Goal: Complete application form

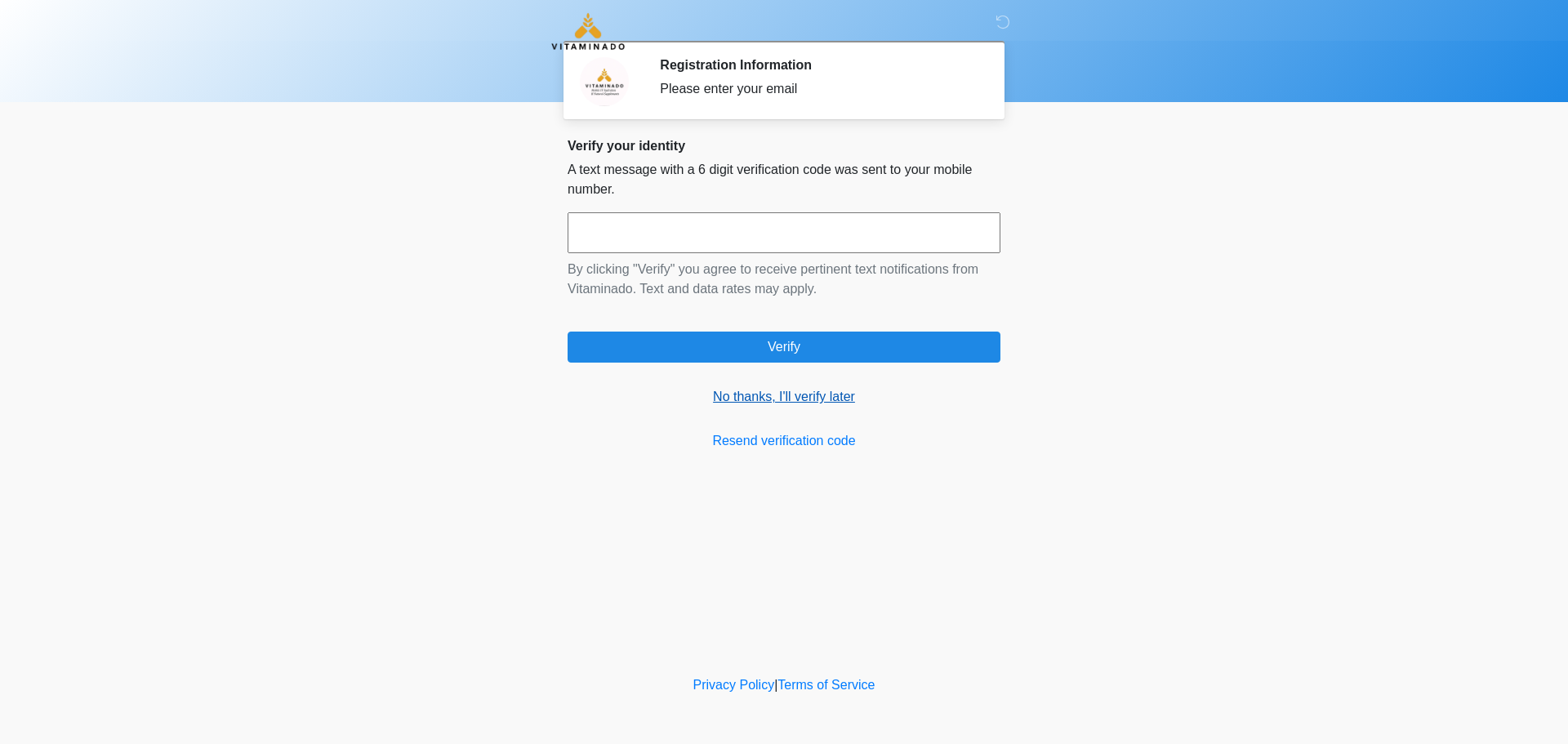
click at [726, 396] on link "No thanks, I'll verify later" at bounding box center [784, 396] width 433 height 19
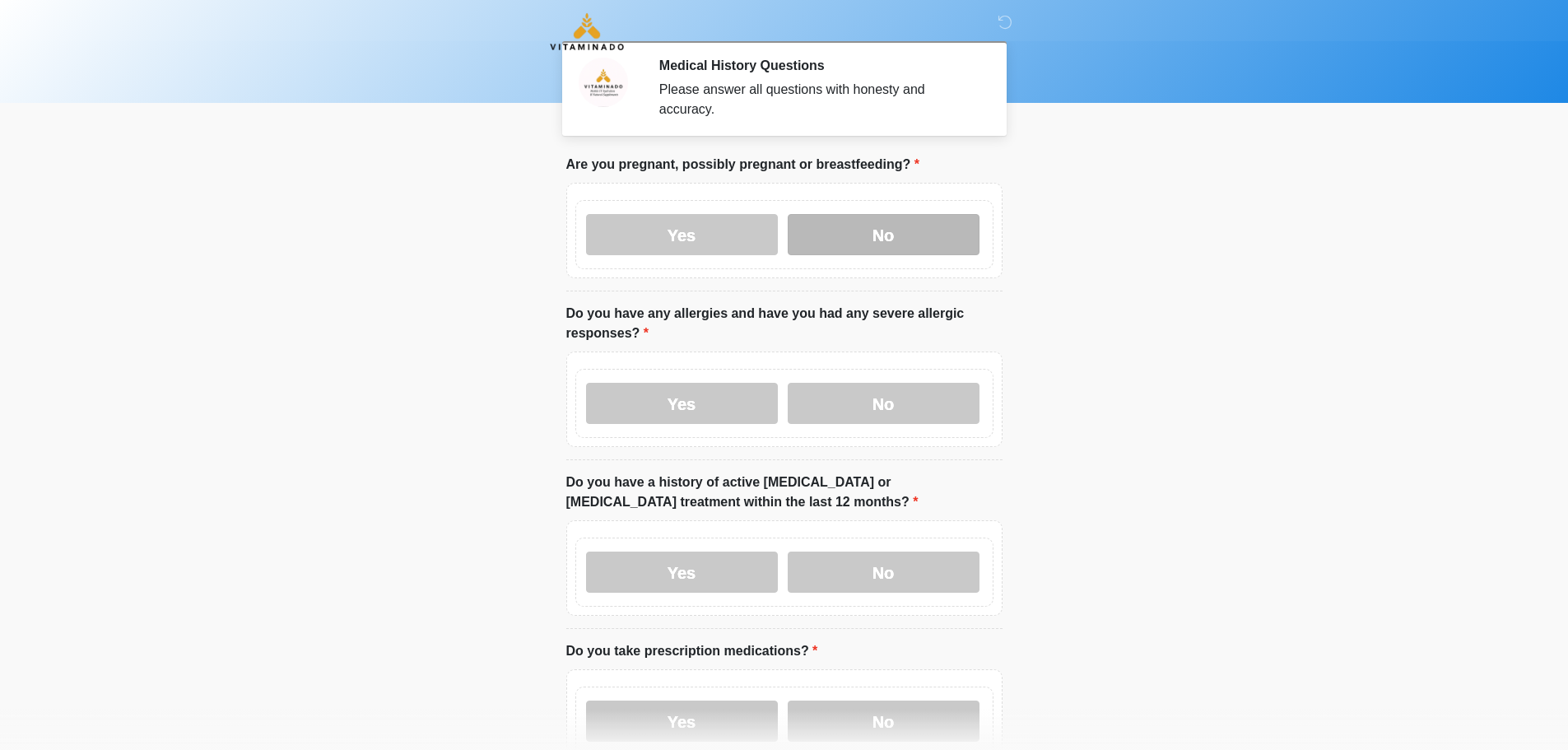
click at [910, 214] on label "No" at bounding box center [884, 235] width 192 height 41
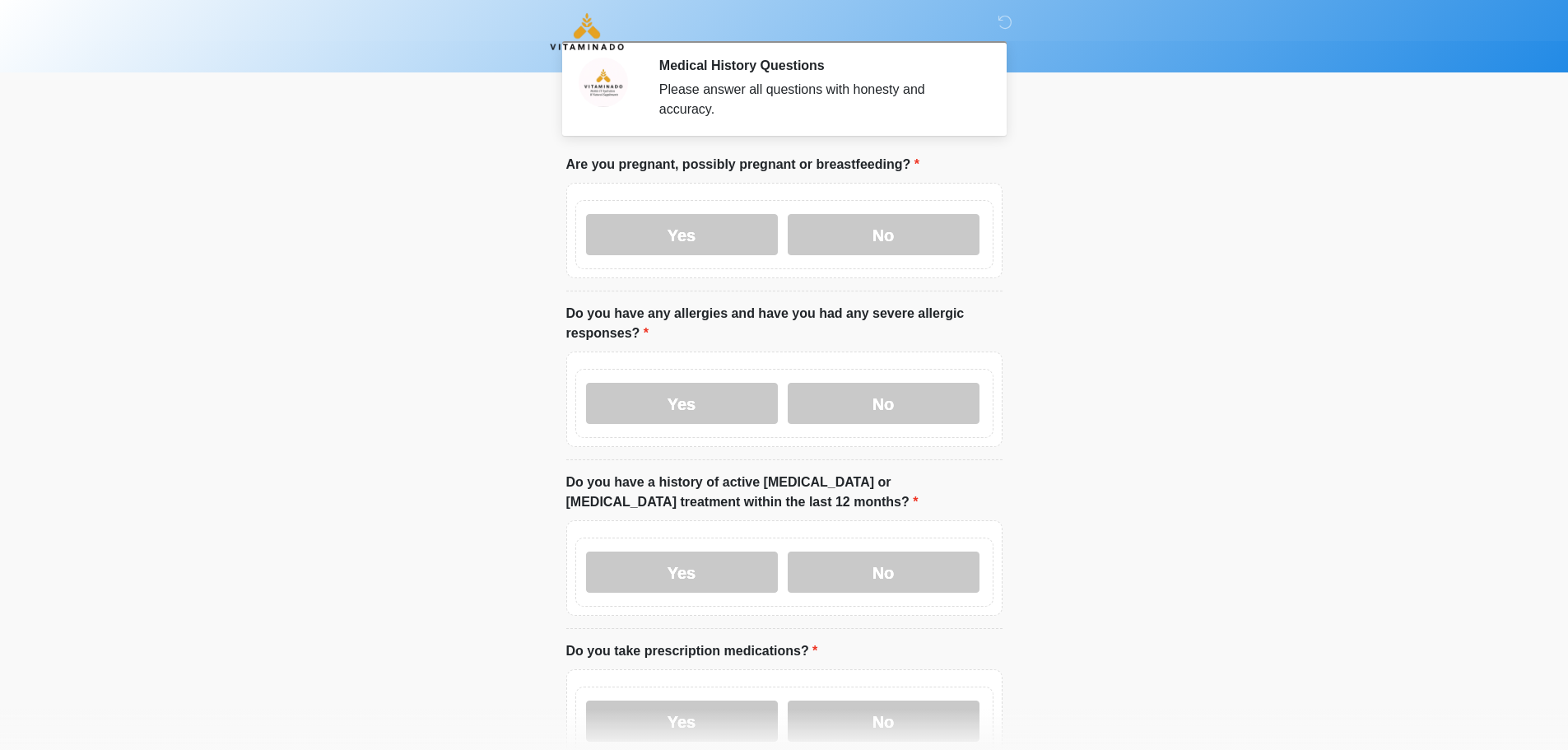
scroll to position [82, 0]
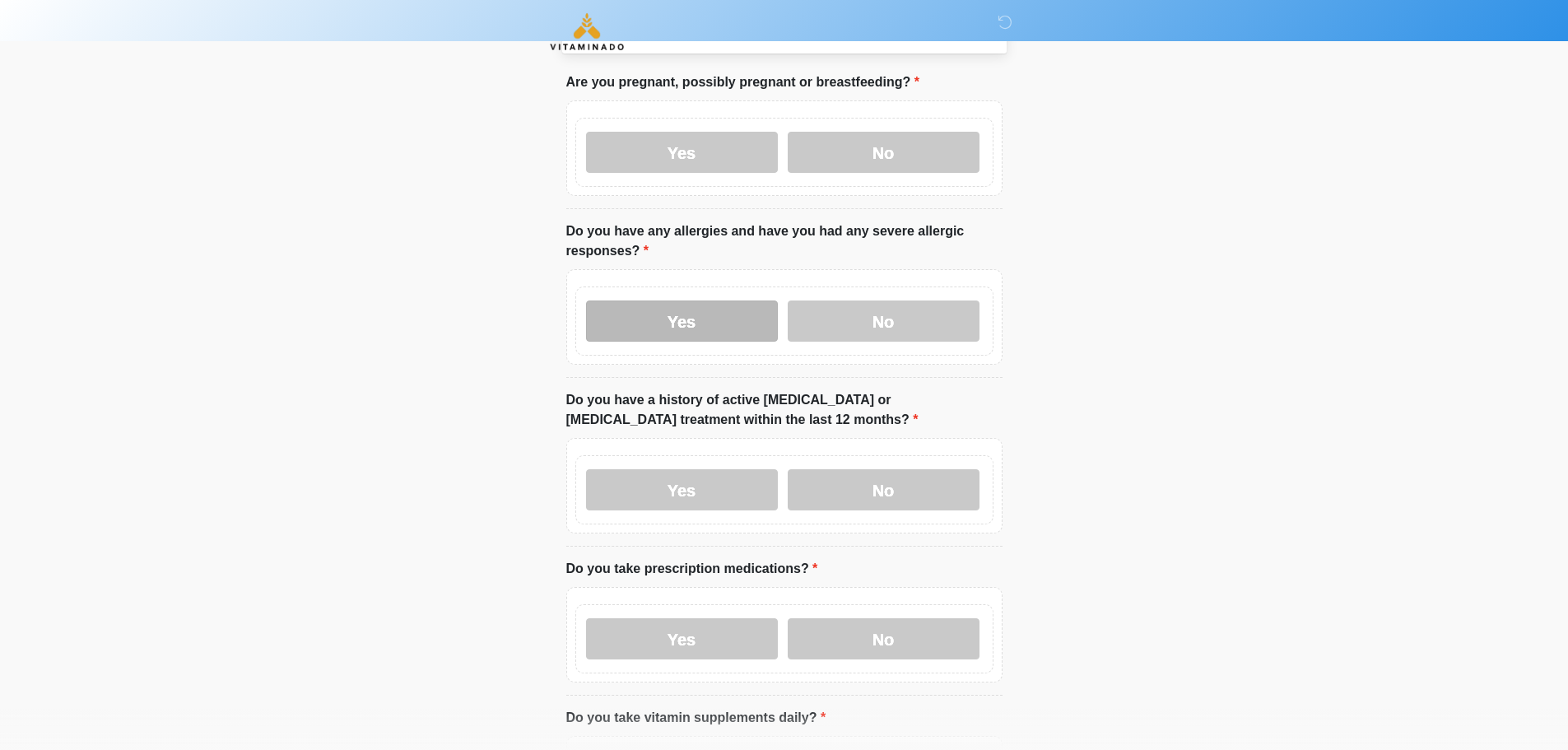
click at [700, 312] on label "Yes" at bounding box center [682, 320] width 192 height 41
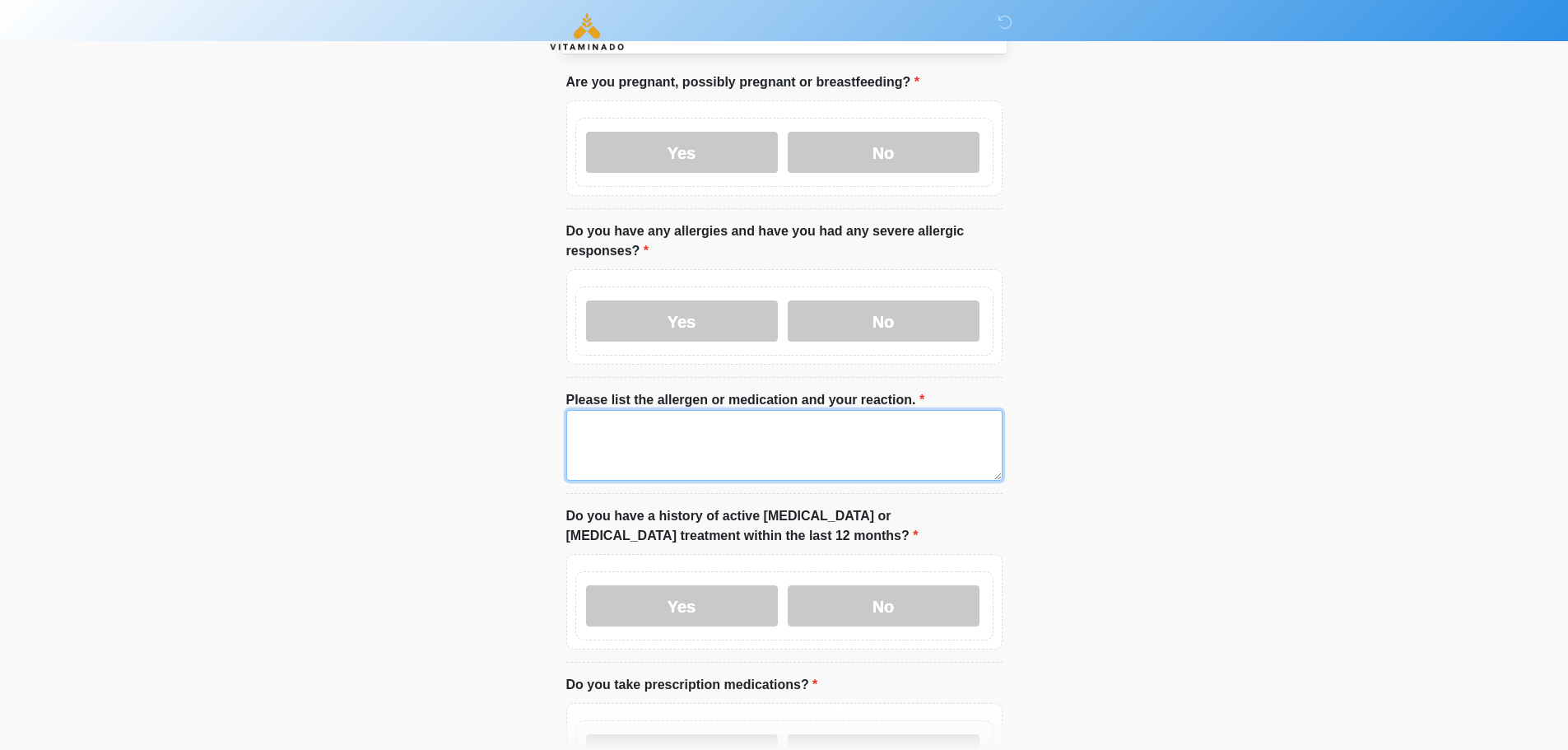
click at [631, 431] on textarea "Please list the allergen or medication and your reaction." at bounding box center [784, 446] width 436 height 71
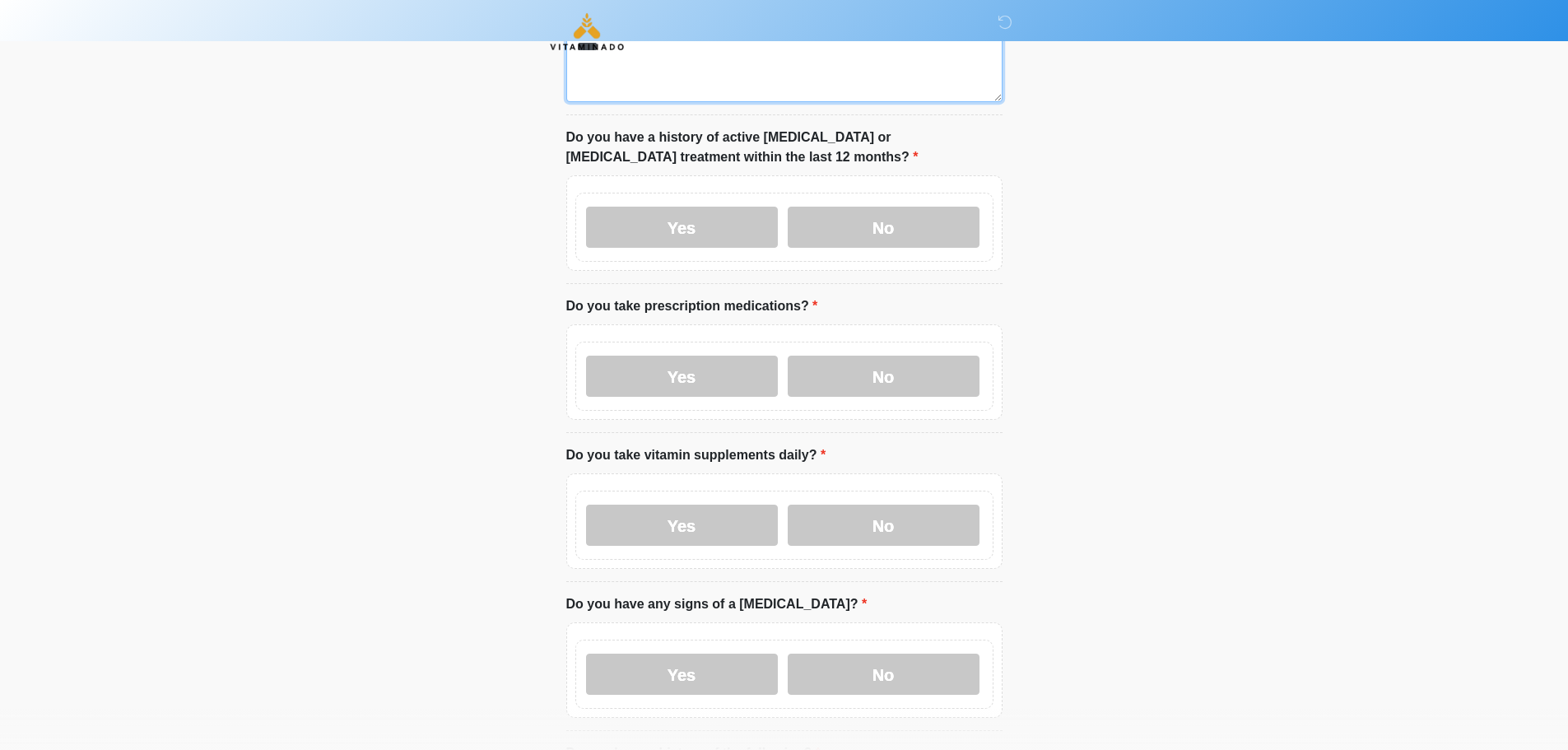
scroll to position [494, 0]
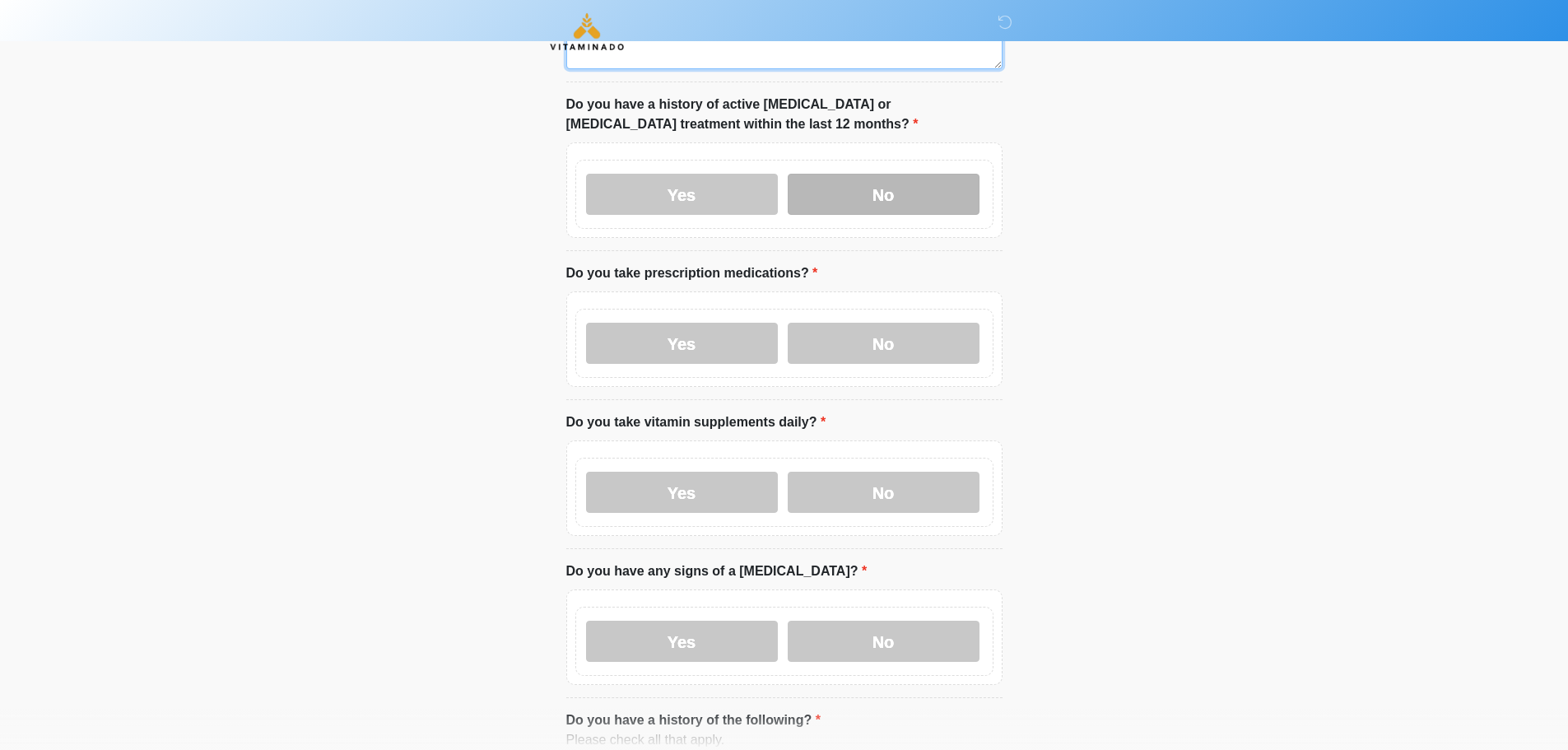
type textarea "****"
click at [894, 179] on label "No" at bounding box center [884, 194] width 192 height 41
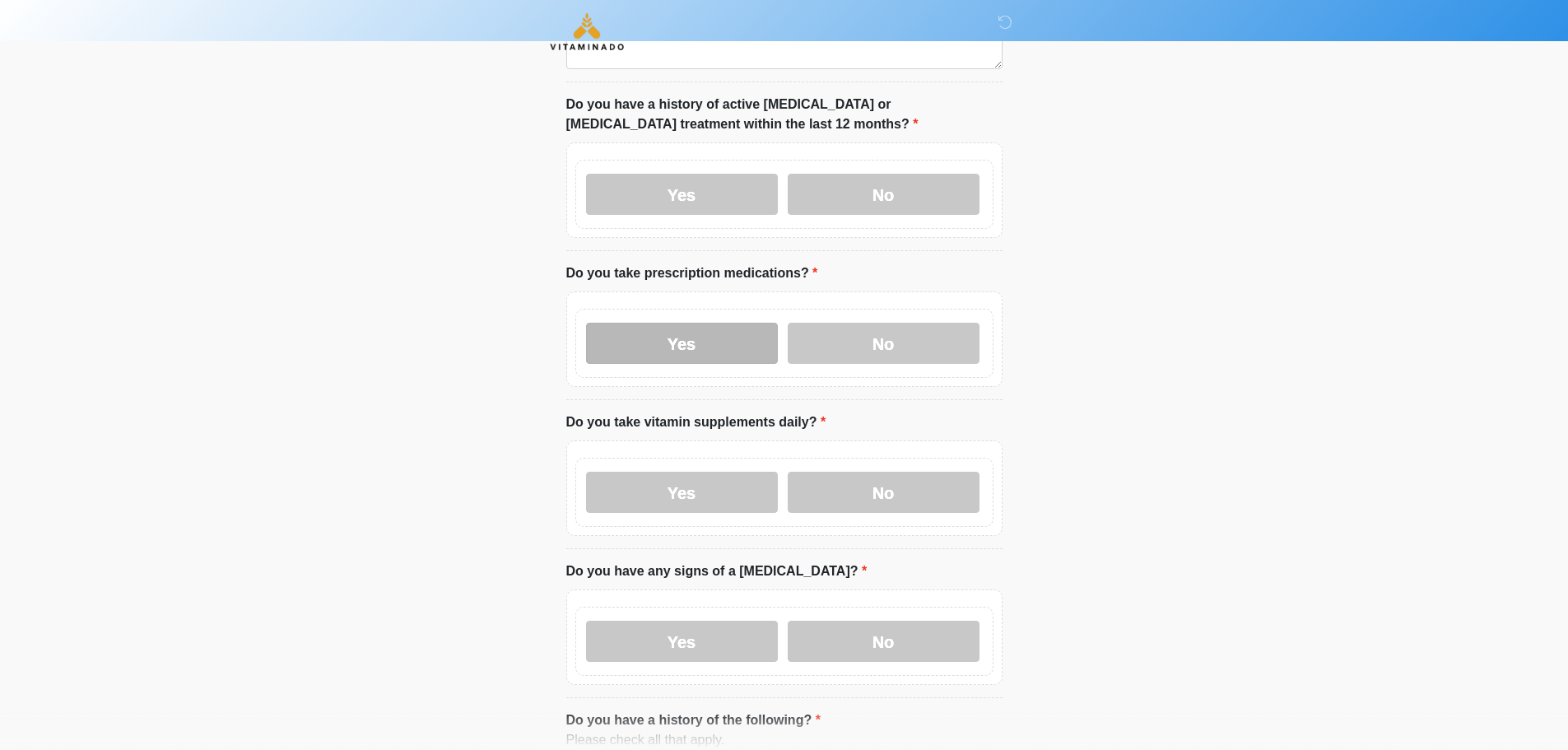
click at [658, 323] on label "Yes" at bounding box center [682, 343] width 192 height 41
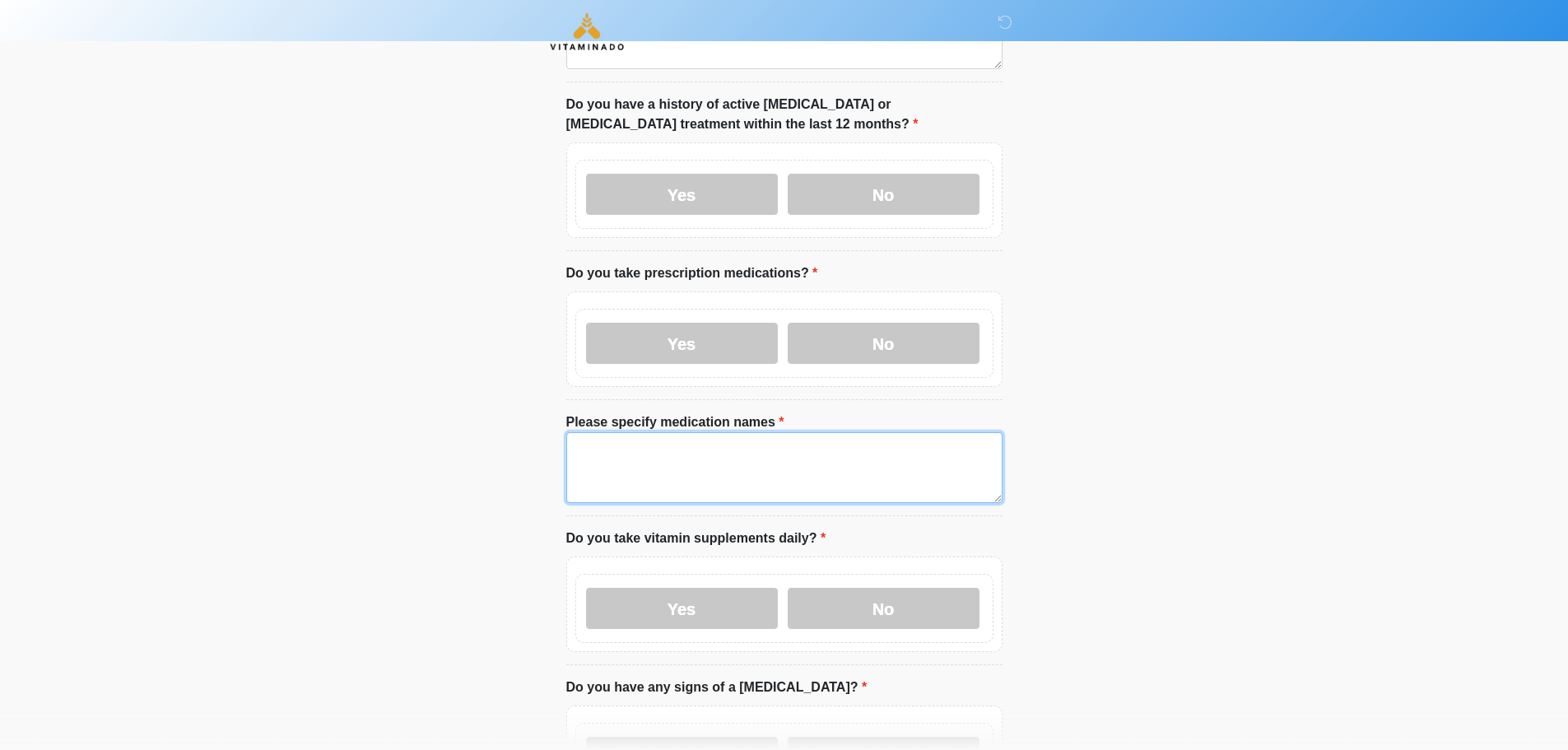
click at [575, 461] on textarea "Please specify medication names" at bounding box center [784, 467] width 436 height 71
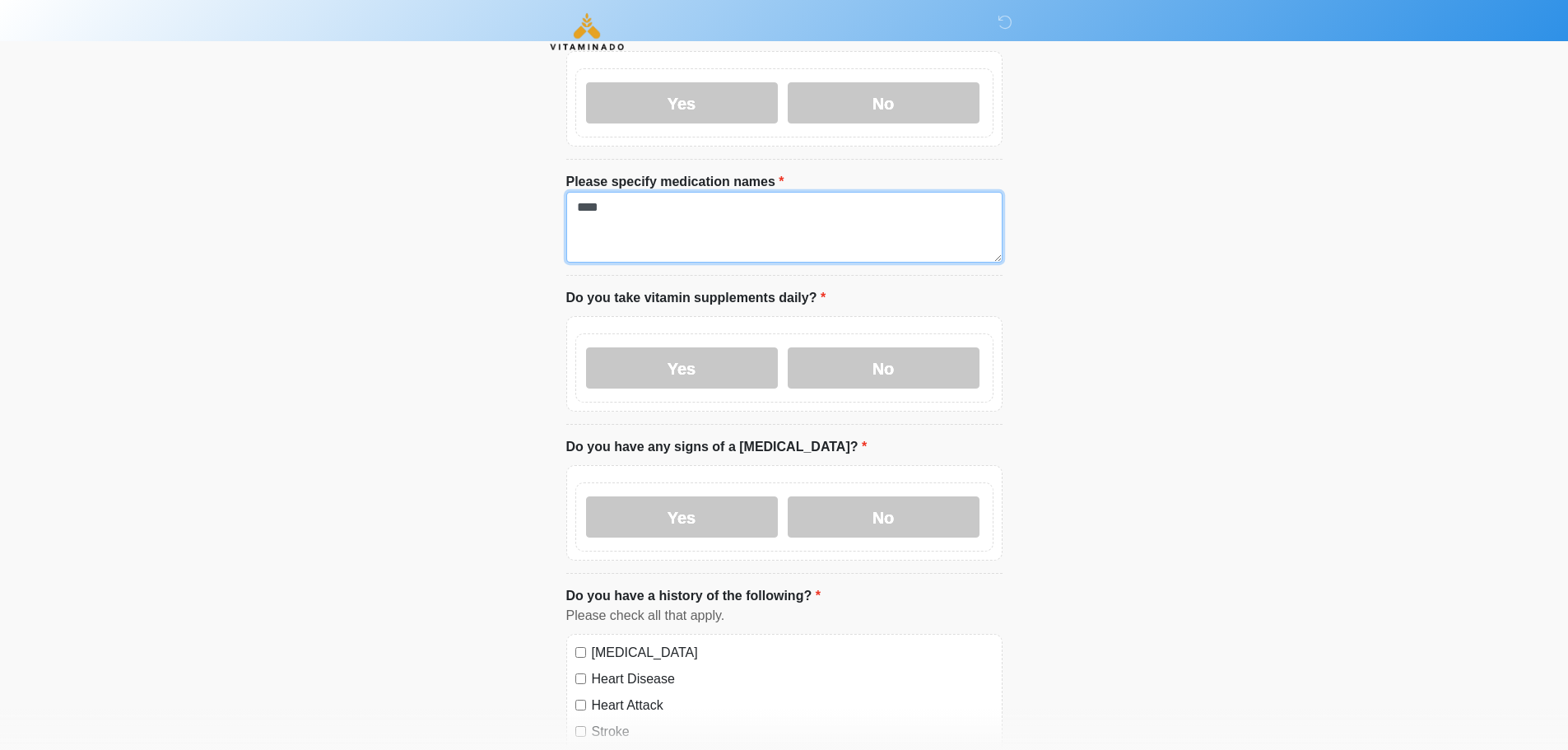
scroll to position [741, 0]
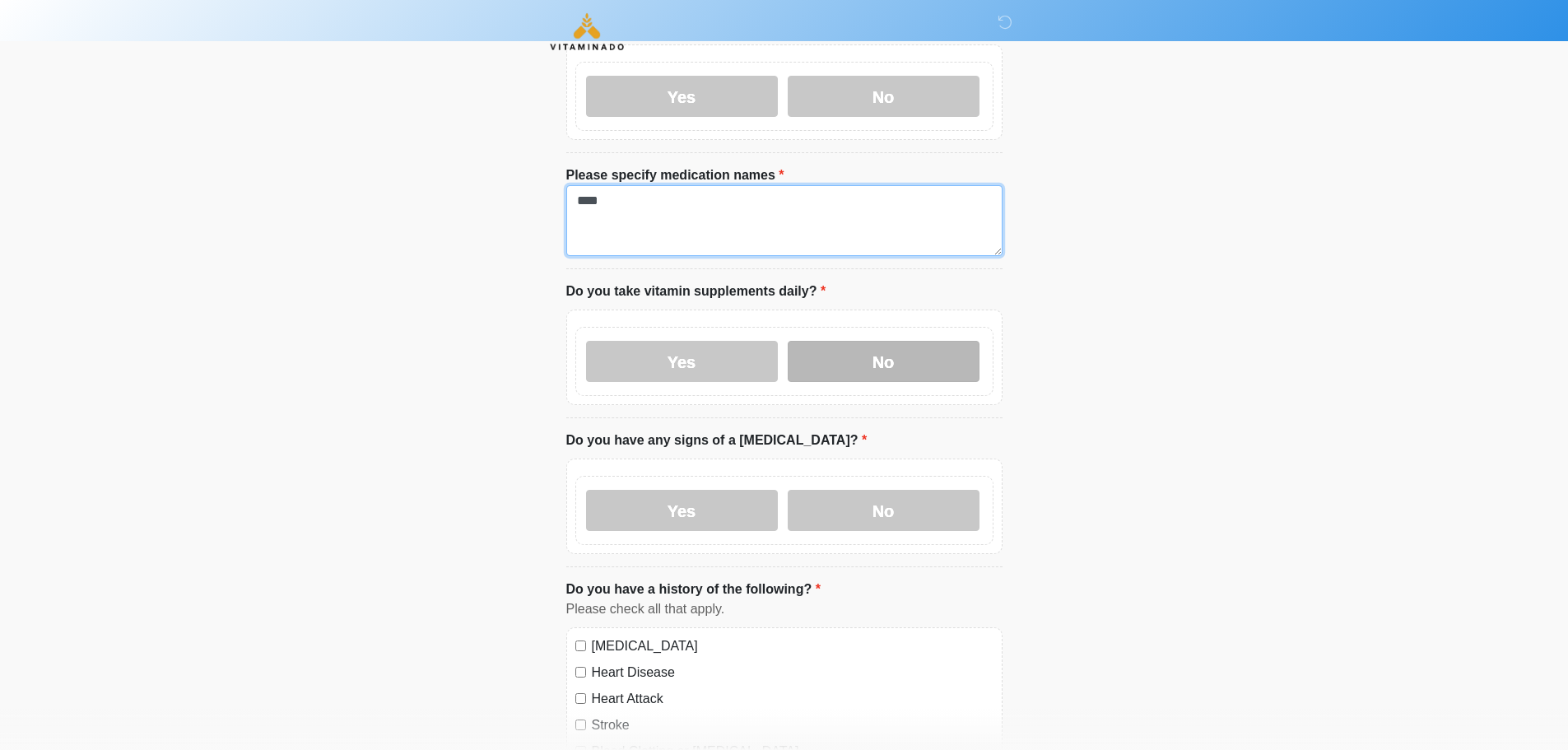
type textarea "****"
click at [885, 351] on label "No" at bounding box center [884, 361] width 192 height 41
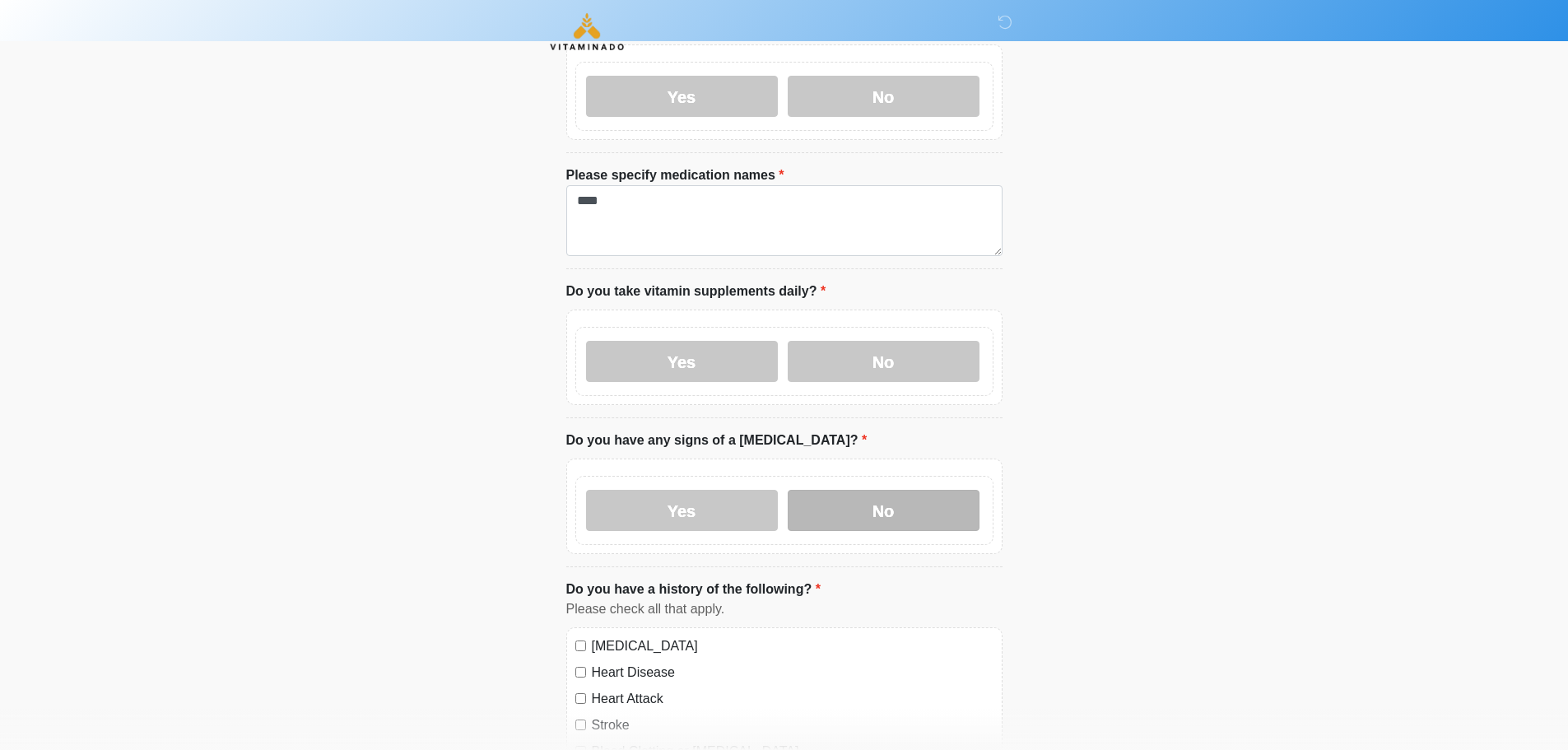
click at [886, 490] on label "No" at bounding box center [884, 510] width 192 height 41
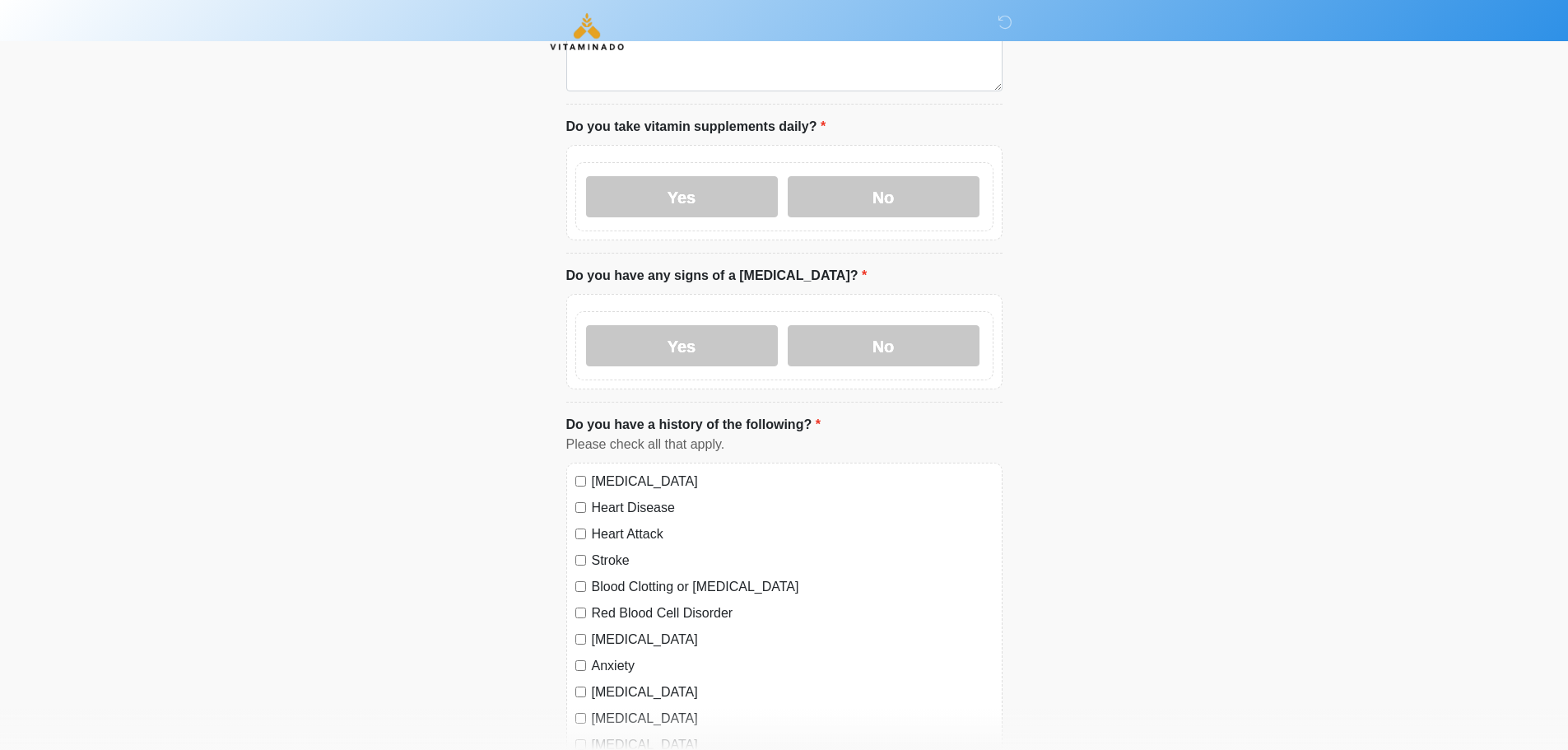
scroll to position [1070, 0]
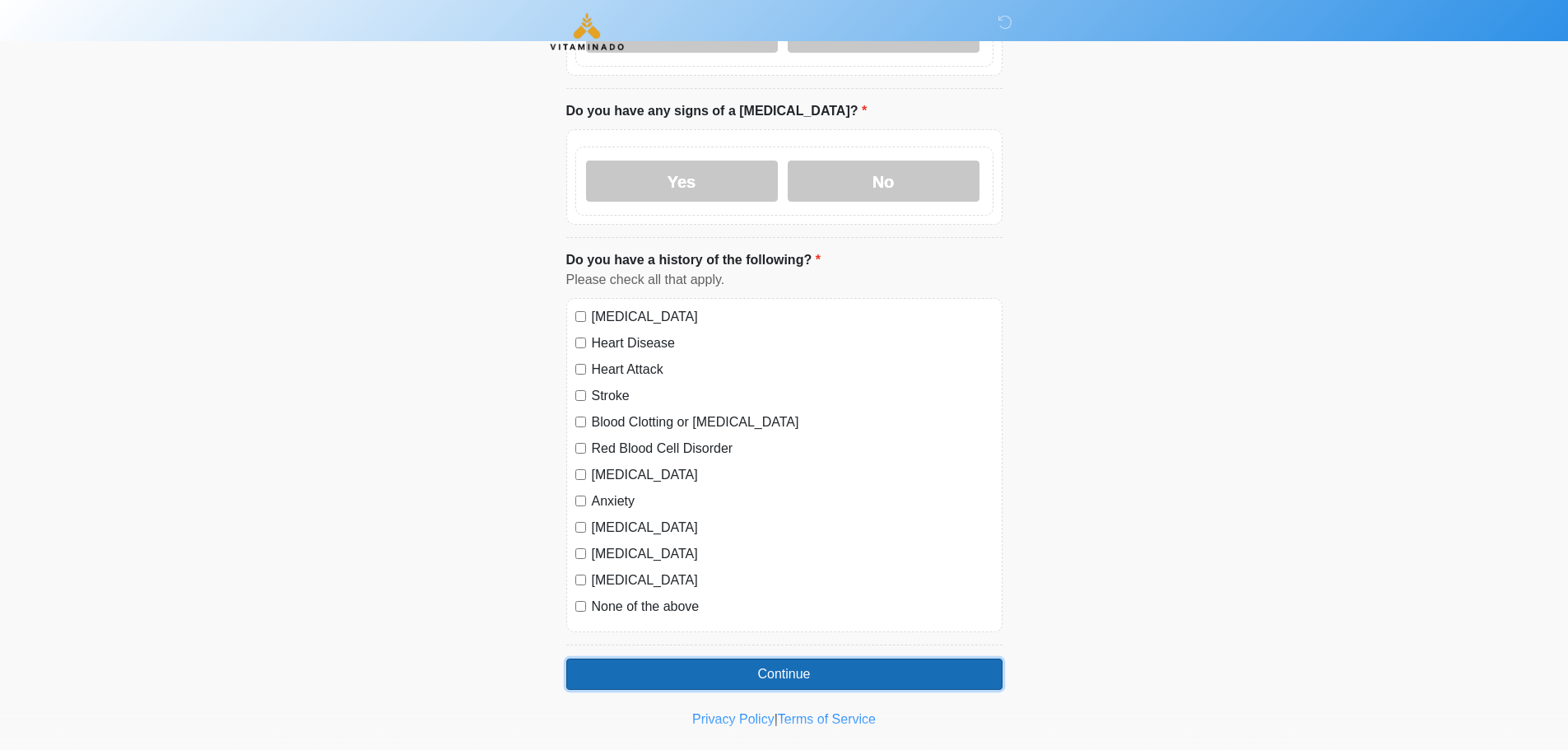
click at [786, 658] on button "Continue" at bounding box center [784, 673] width 436 height 31
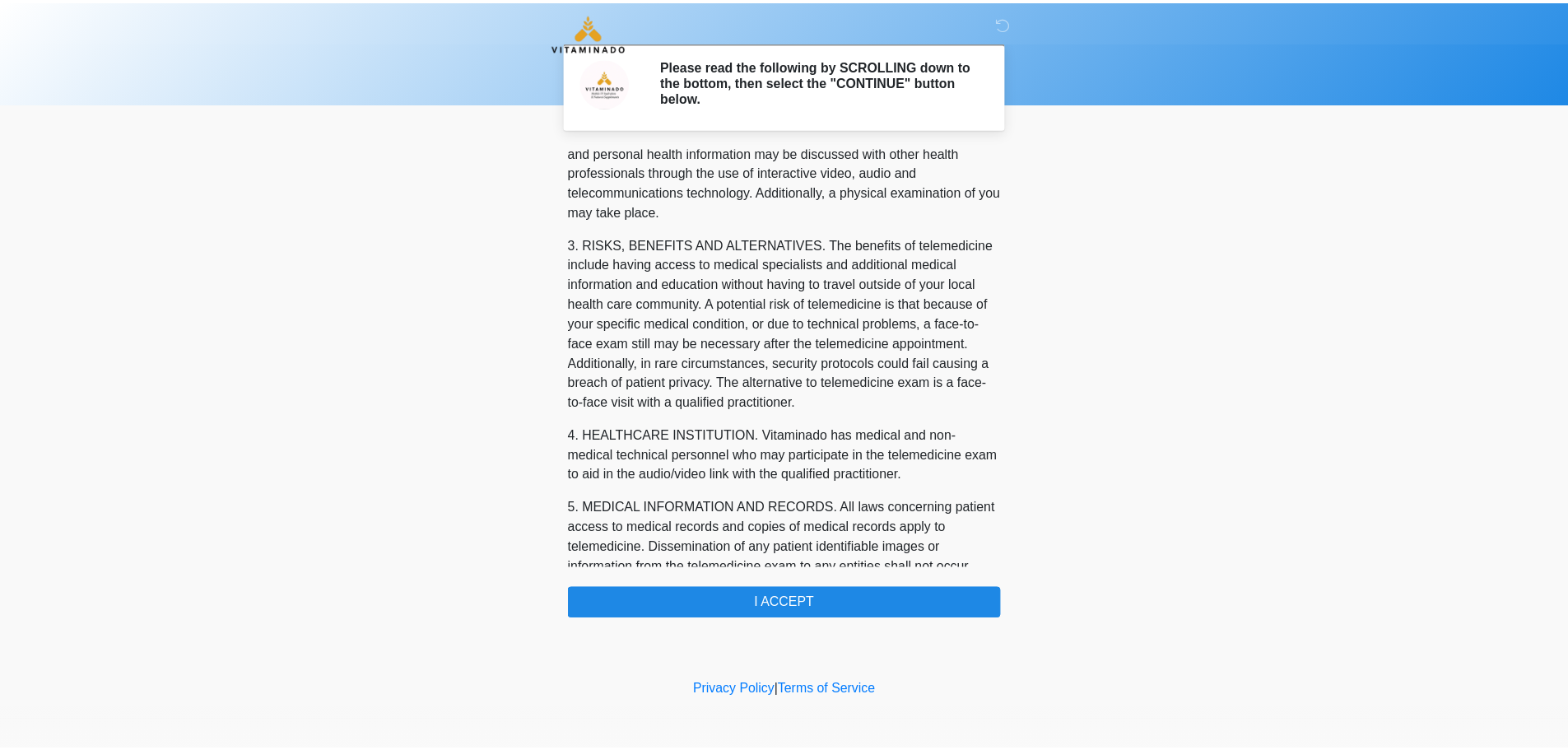
scroll to position [534, 0]
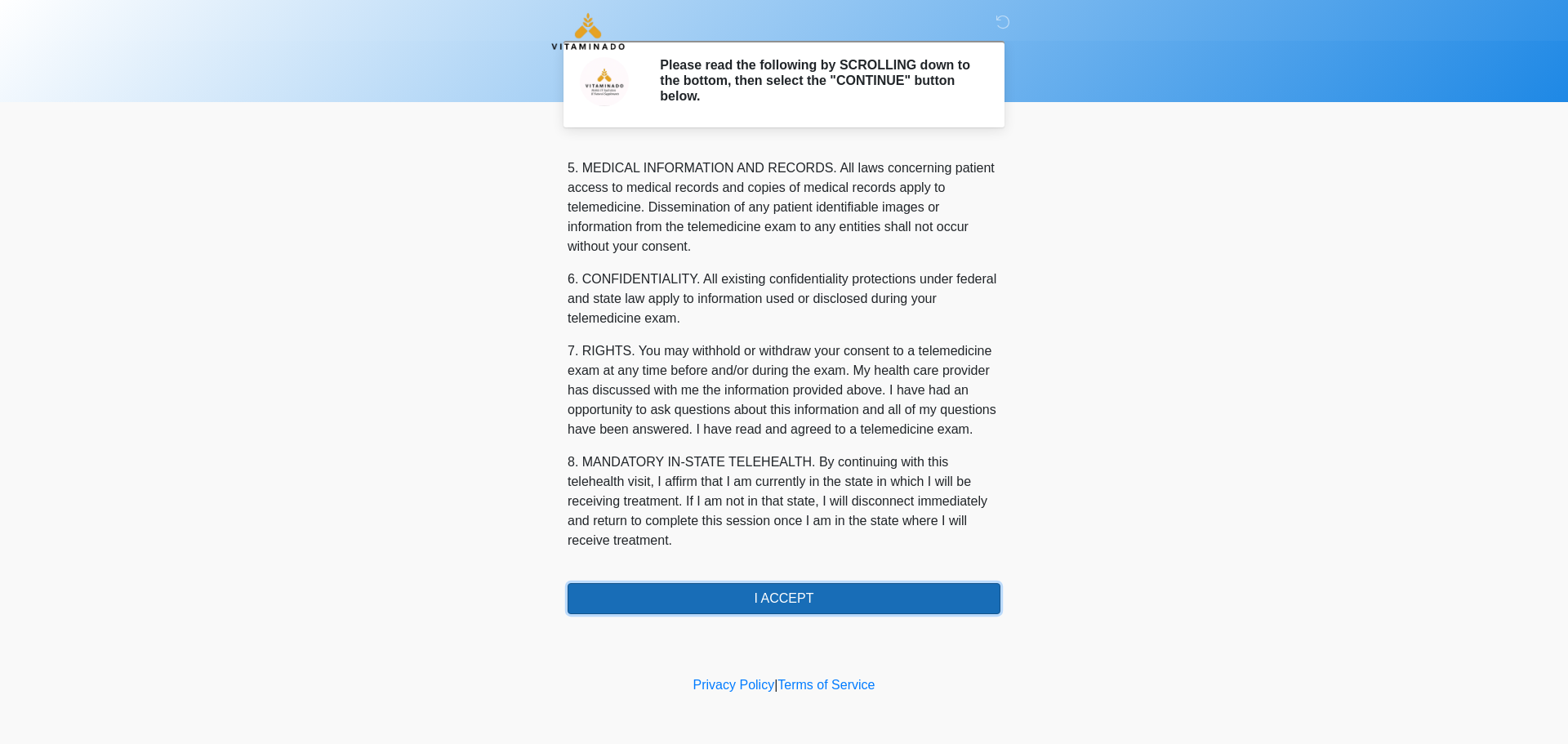
click at [786, 597] on button "I ACCEPT" at bounding box center [784, 598] width 433 height 31
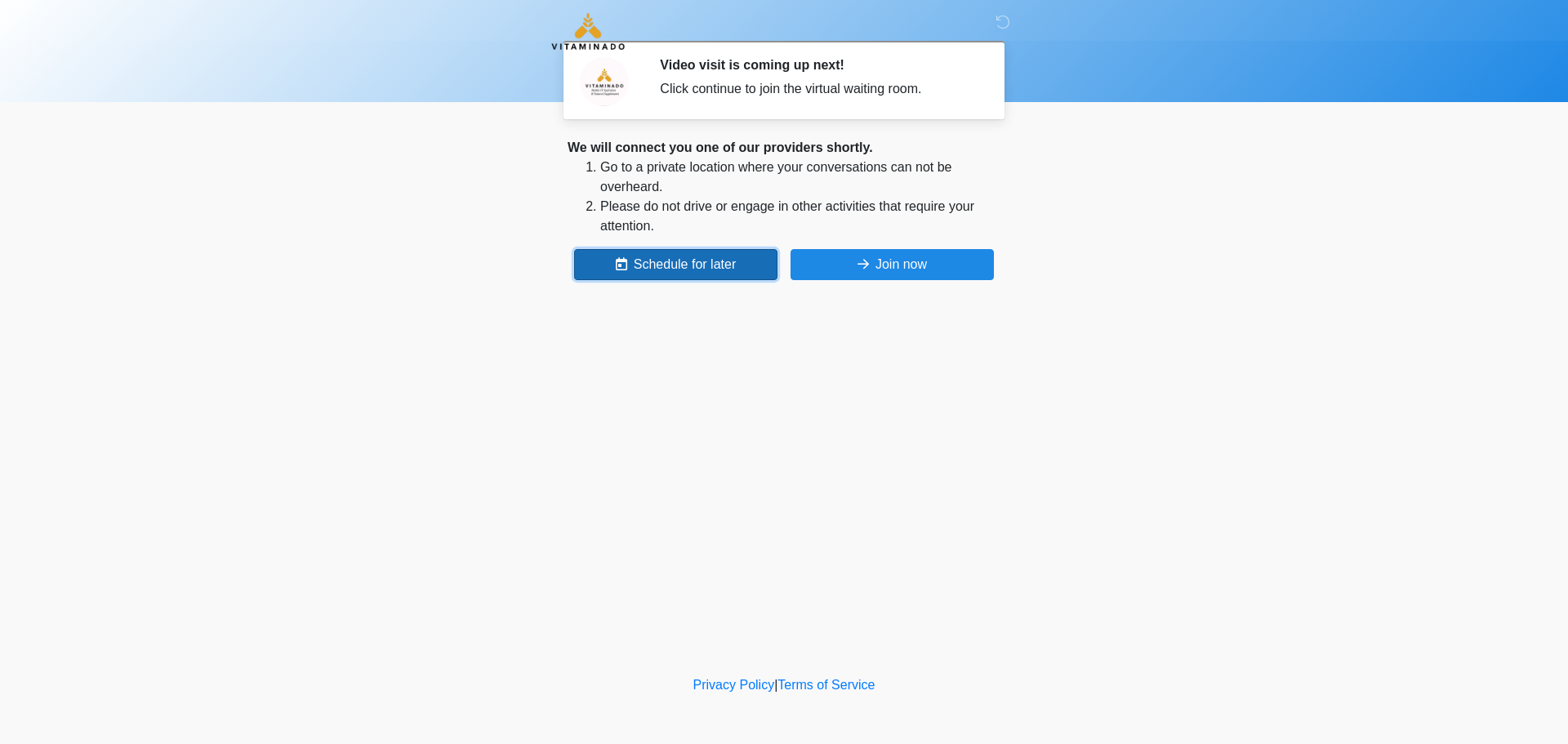
click at [651, 262] on button "Schedule for later" at bounding box center [676, 264] width 204 height 31
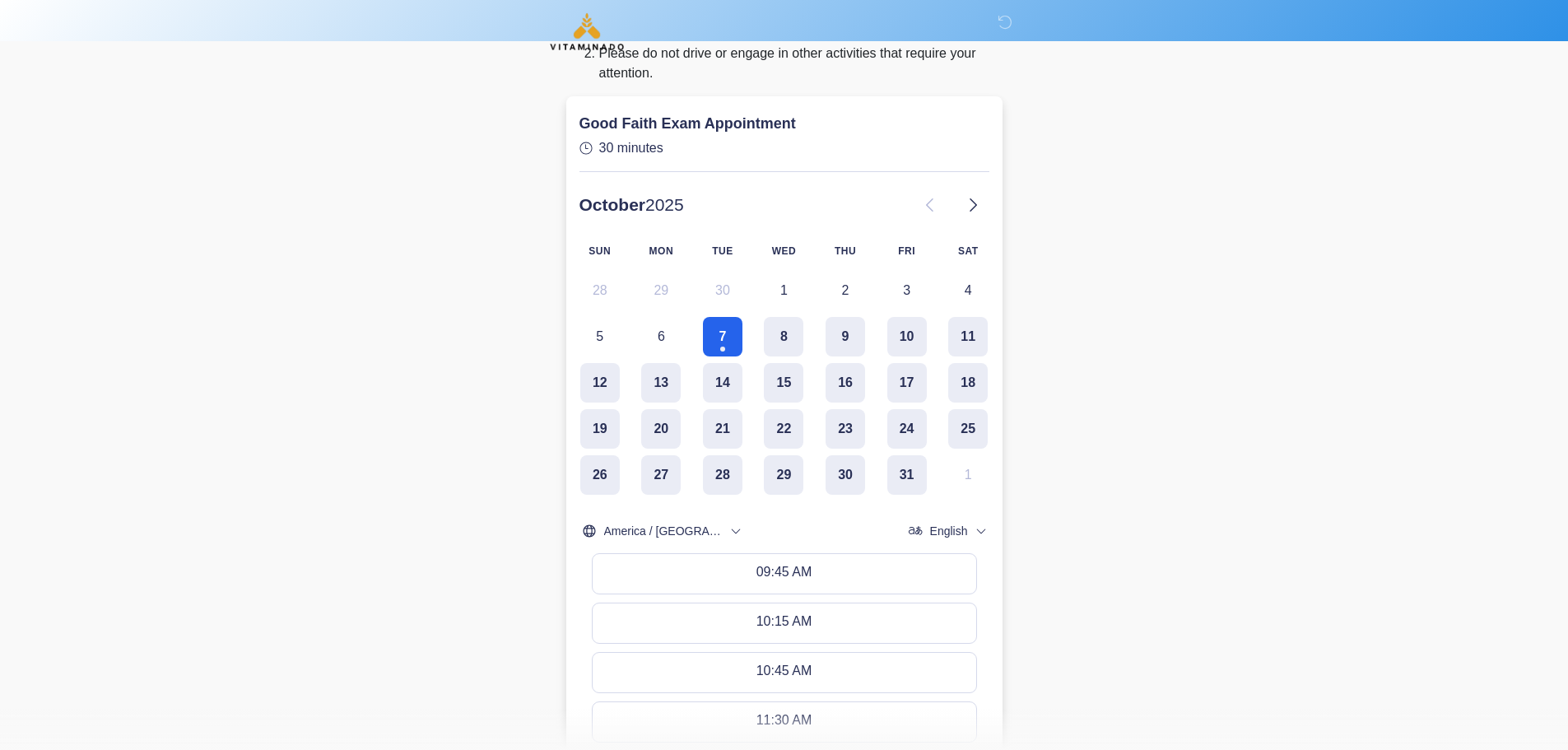
scroll to position [165, 0]
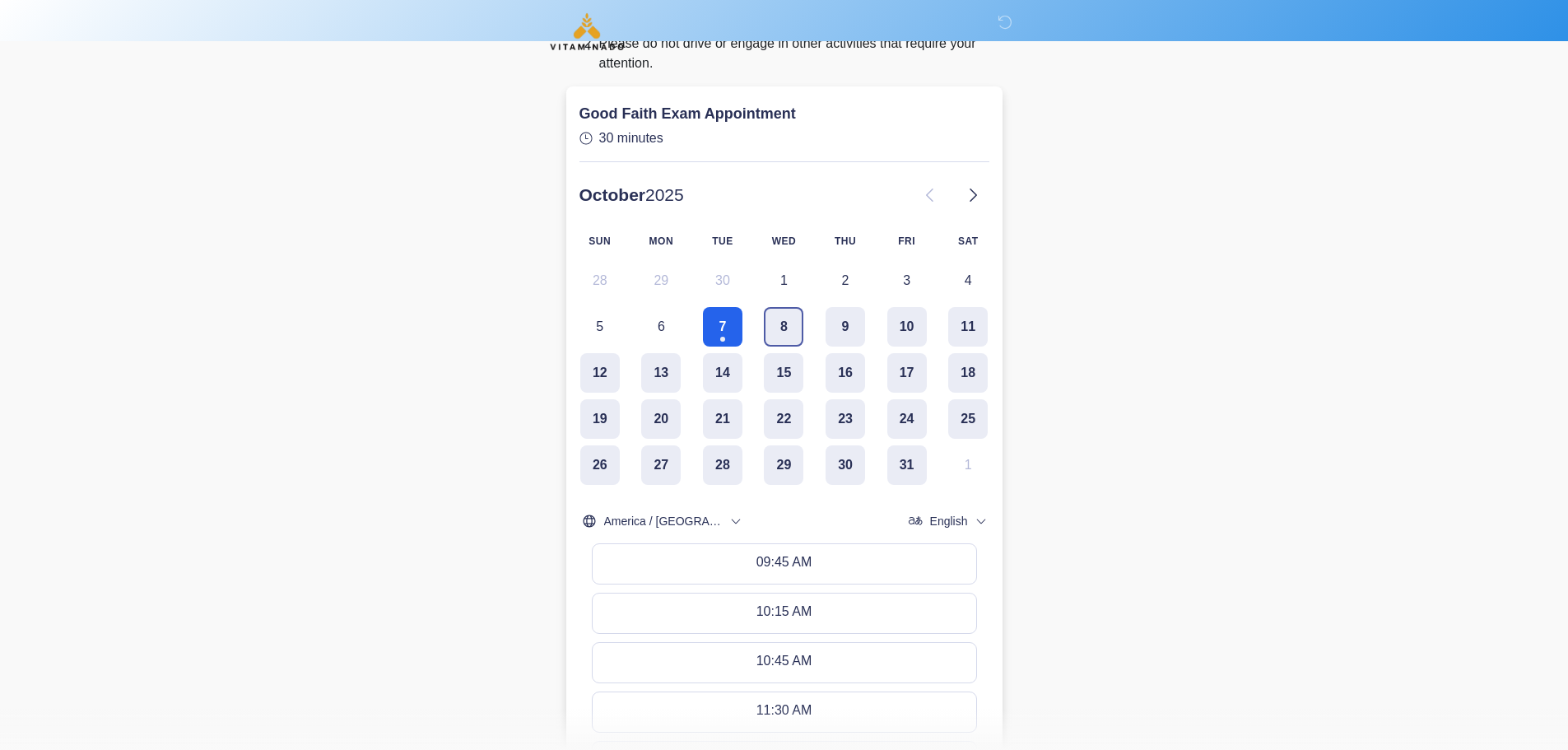
click at [776, 330] on button "8" at bounding box center [784, 326] width 40 height 40
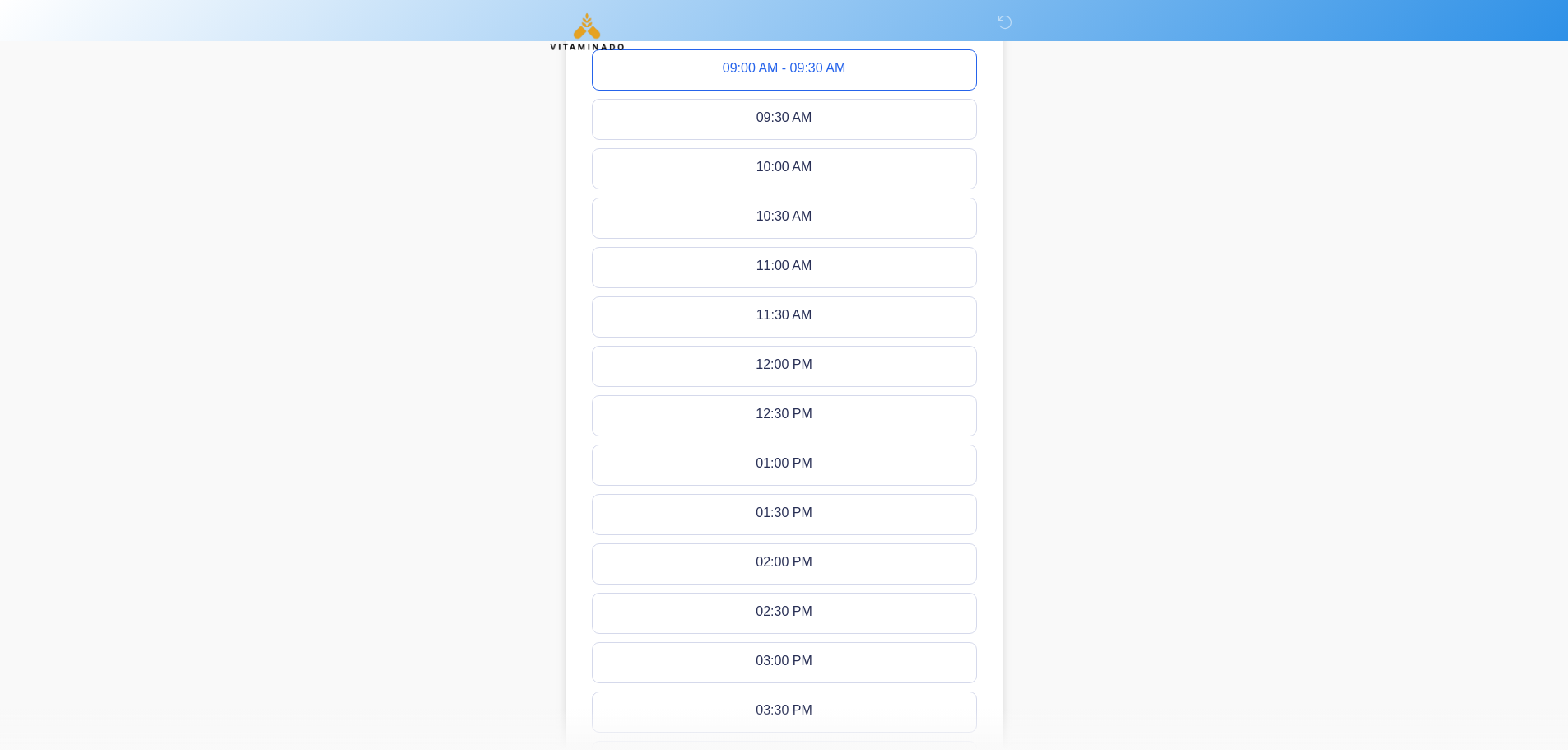
scroll to position [890, 0]
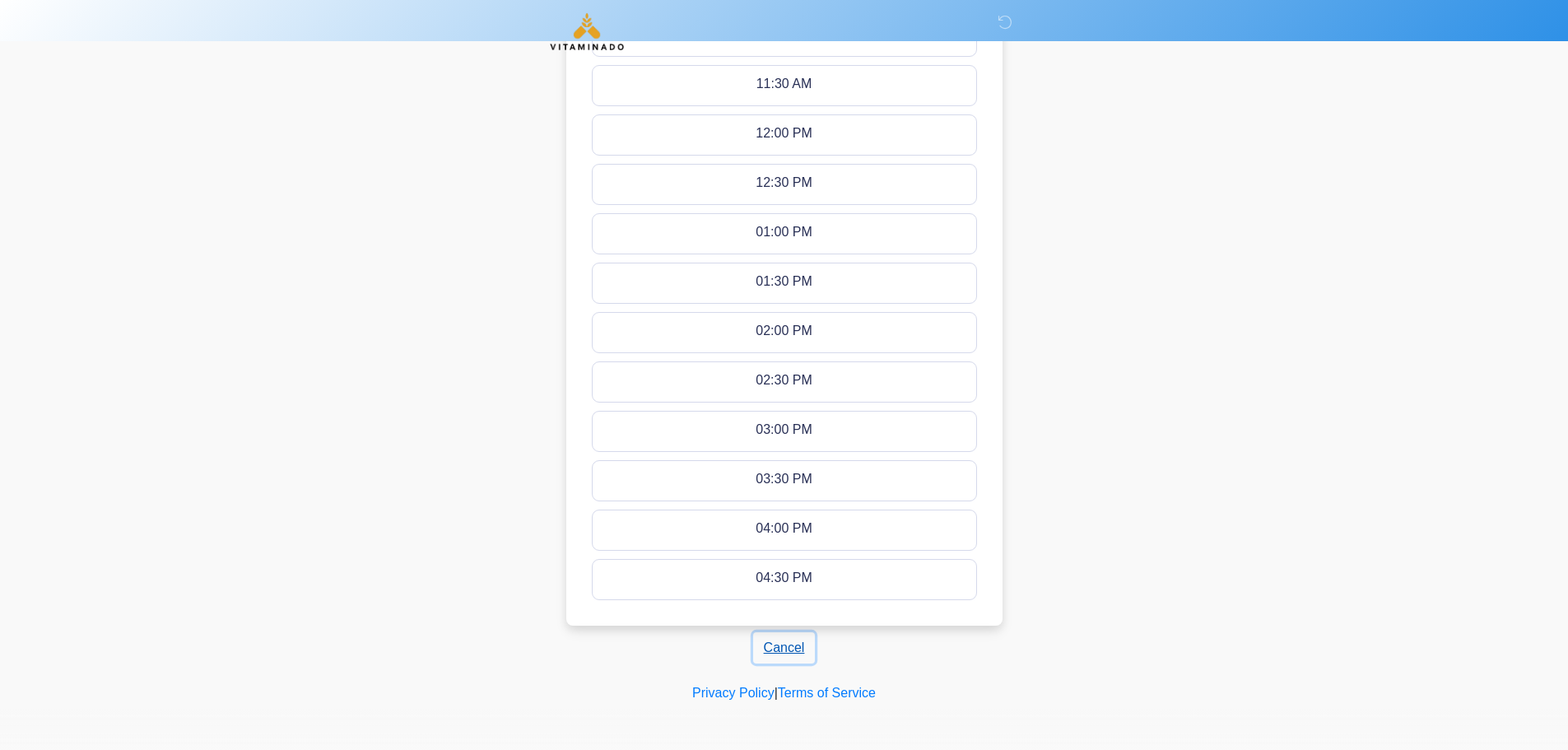
click at [794, 641] on button "Cancel" at bounding box center [784, 647] width 62 height 31
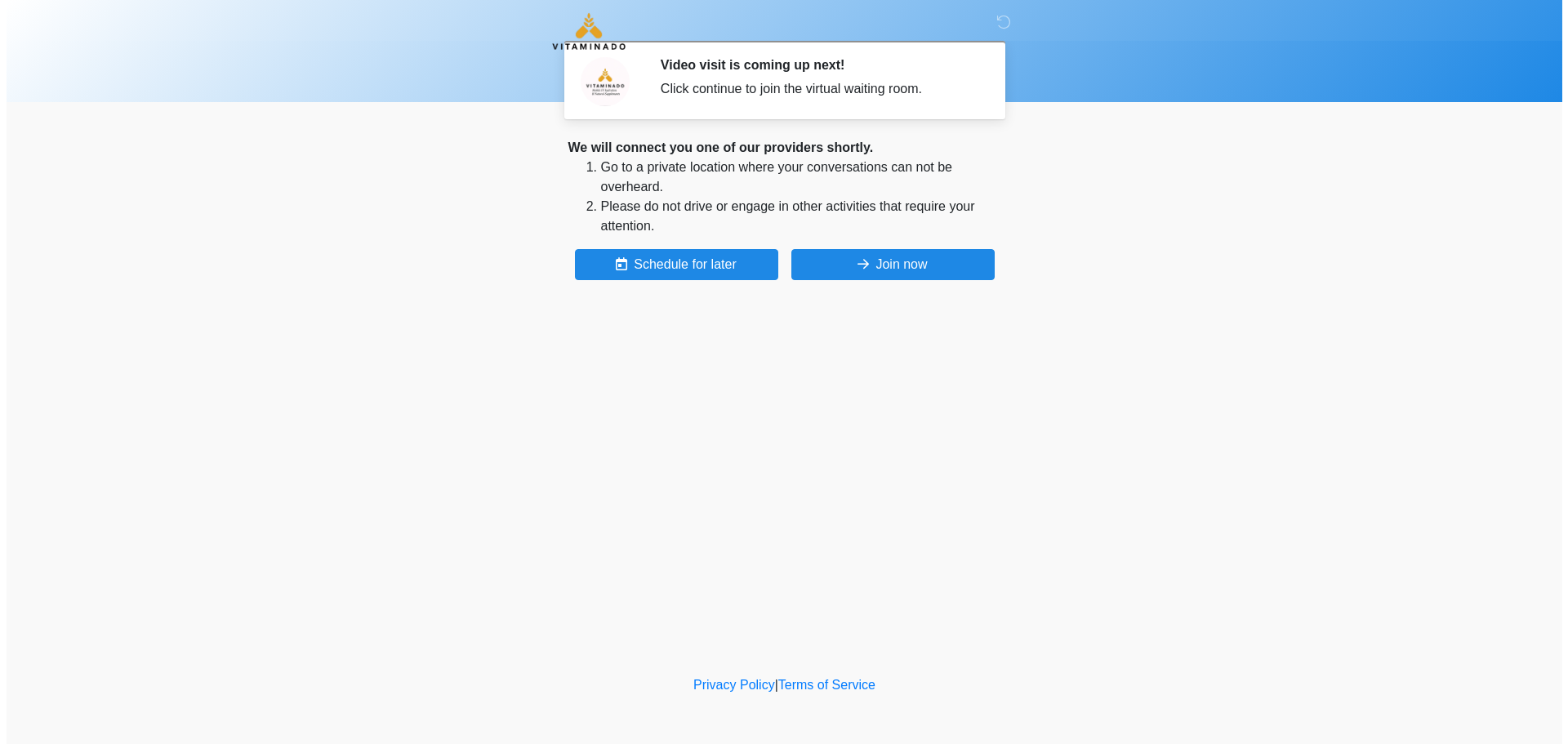
scroll to position [0, 0]
click at [908, 259] on button "Join now" at bounding box center [892, 264] width 204 height 31
